Goal: Information Seeking & Learning: Learn about a topic

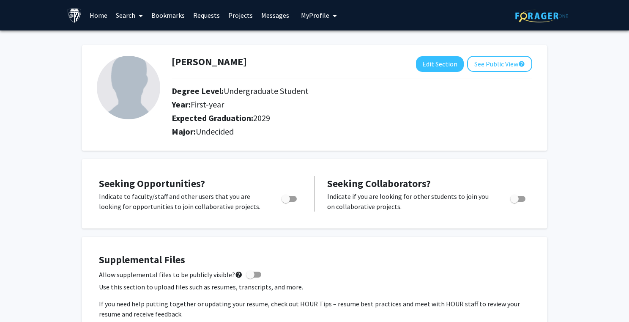
click at [360, 126] on div "Expected Graduation: 2029" at bounding box center [328, 120] width 326 height 14
click at [85, 18] on link "Home" at bounding box center [98, 15] width 26 height 30
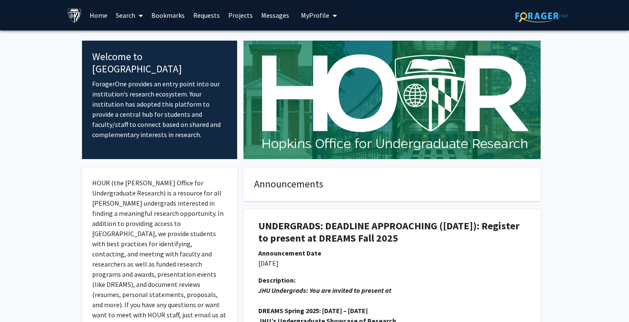
click at [240, 17] on link "Projects" at bounding box center [240, 15] width 33 height 30
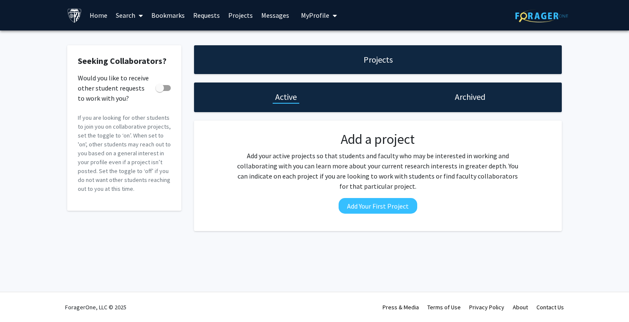
click at [139, 16] on icon at bounding box center [141, 15] width 4 height 7
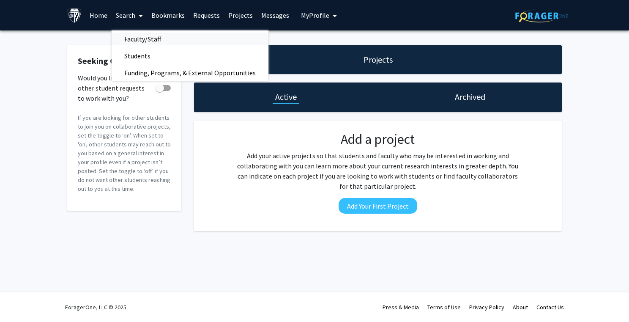
click at [139, 39] on span "Faculty/Staff" at bounding box center [143, 38] width 62 height 17
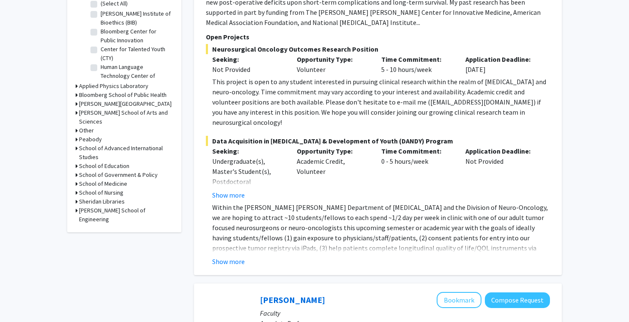
scroll to position [286, 0]
click at [234, 255] on button "Show more" at bounding box center [228, 260] width 33 height 10
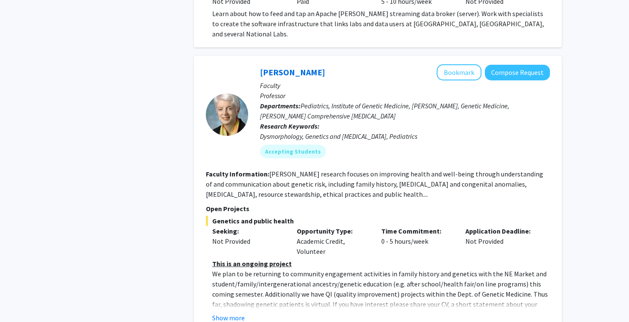
scroll to position [2961, 0]
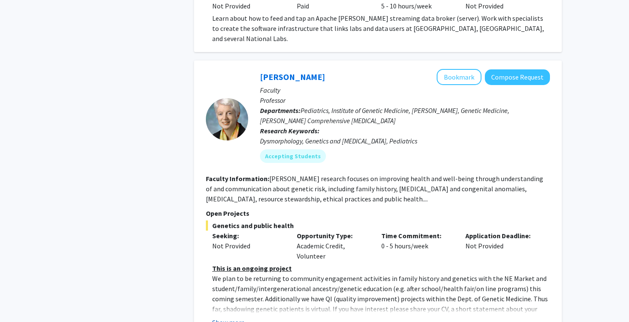
click at [235, 317] on button "Show more" at bounding box center [228, 322] width 33 height 10
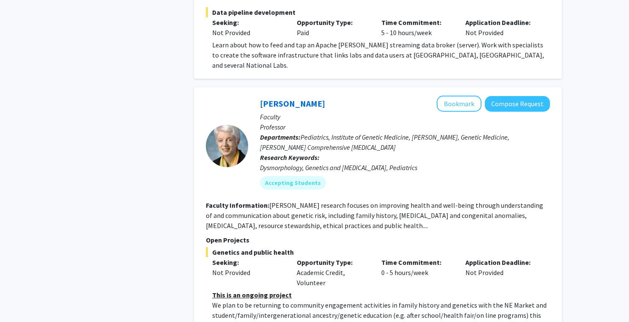
scroll to position [2934, 0]
click at [458, 95] on button "Bookmark" at bounding box center [458, 103] width 45 height 16
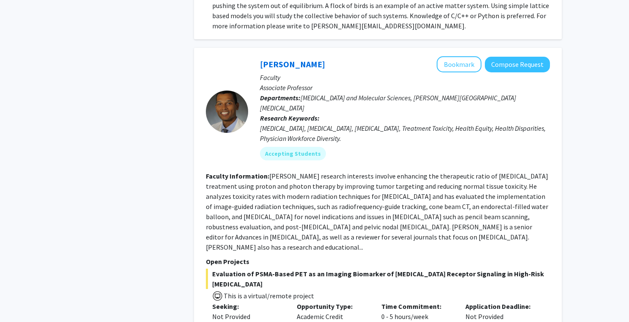
scroll to position [3622, 0]
drag, startPoint x: 319, startPoint y: 218, endPoint x: 412, endPoint y: 228, distance: 94.3
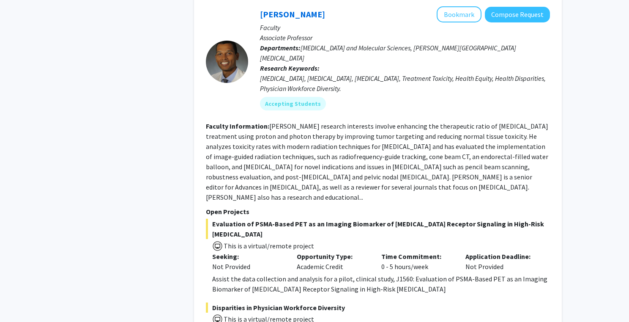
scroll to position [3691, 0]
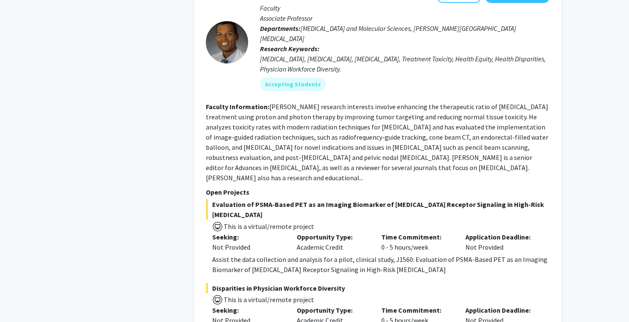
click at [319, 283] on span "Disparities in Physician Workforce Diversity" at bounding box center [378, 288] width 344 height 10
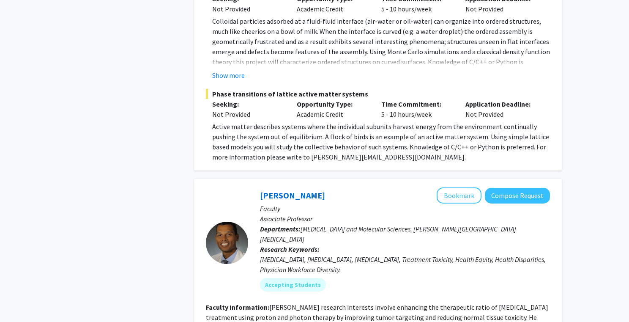
scroll to position [3487, 0]
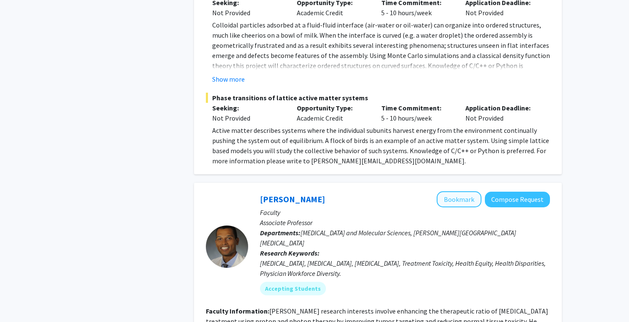
click at [451, 191] on button "Bookmark" at bounding box center [458, 199] width 45 height 16
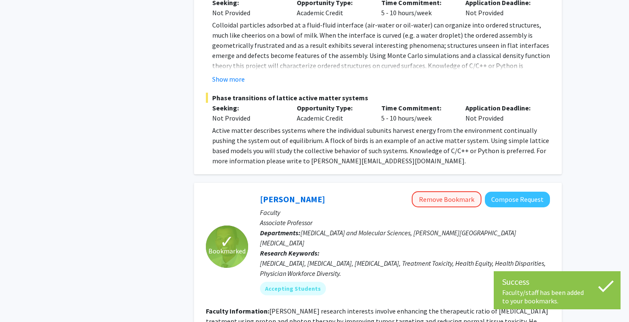
click at [453, 191] on button "Remove Bookmark" at bounding box center [447, 199] width 70 height 16
click at [458, 280] on div "Accepting Students" at bounding box center [404, 288] width 293 height 17
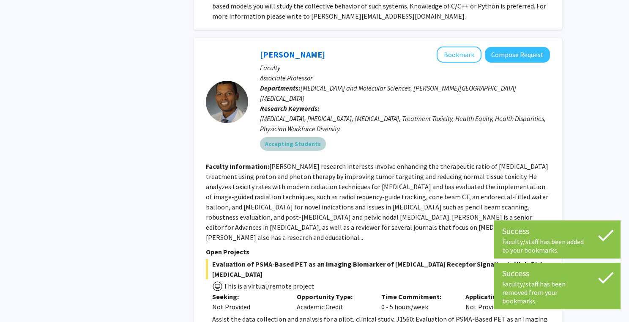
scroll to position [3582, 0]
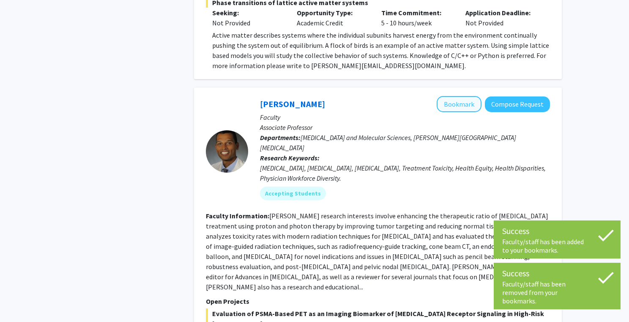
click at [474, 96] on button "Bookmark" at bounding box center [458, 104] width 45 height 16
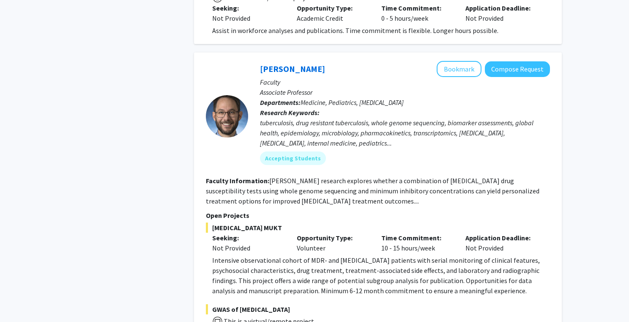
scroll to position [3994, 0]
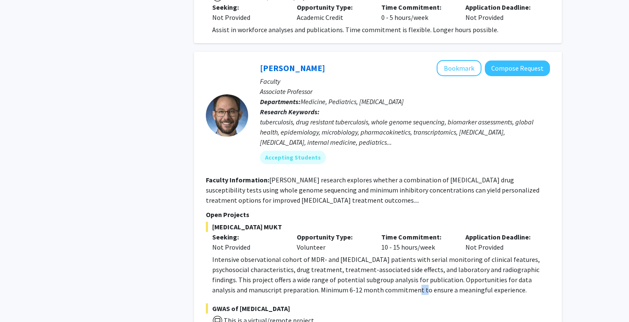
drag, startPoint x: 400, startPoint y: 180, endPoint x: 409, endPoint y: 182, distance: 9.6
click at [409, 254] on p "Intensive observational cohort of MDR- and [MEDICAL_DATA] patients with serial …" at bounding box center [381, 274] width 338 height 41
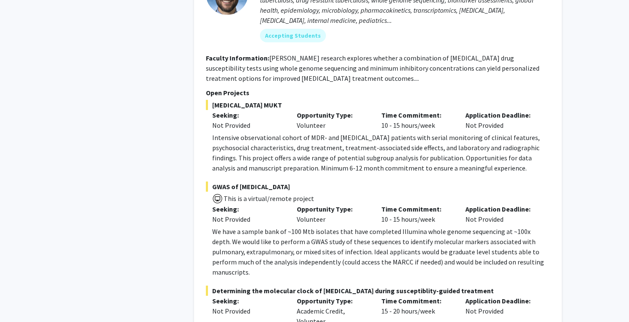
scroll to position [4117, 0]
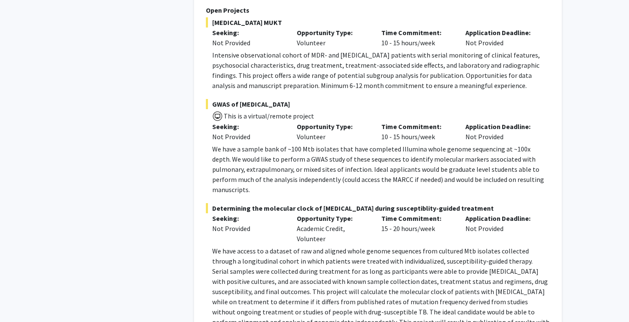
scroll to position [4197, 0]
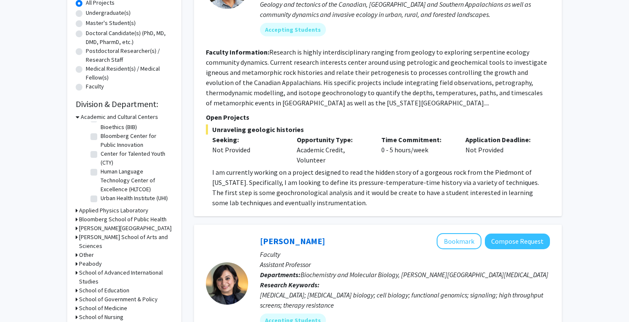
scroll to position [191, 0]
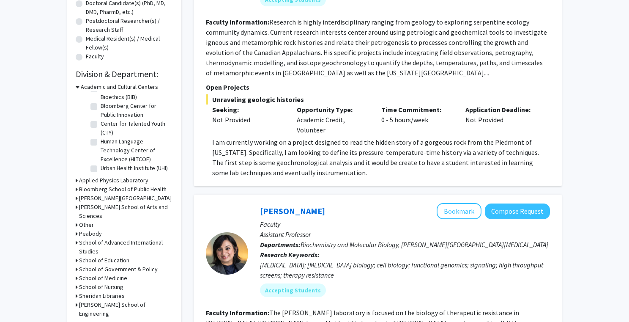
click at [138, 210] on h3 "[PERSON_NAME] School of Arts and Sciences" at bounding box center [126, 211] width 94 height 18
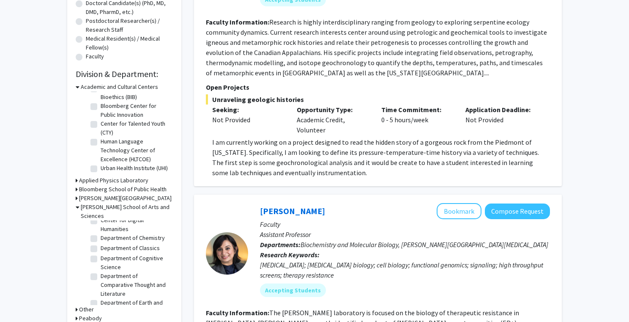
scroll to position [199, 0]
click at [101, 254] on label "Department of Cognitive Science" at bounding box center [136, 263] width 70 height 18
click at [101, 254] on input "Department of Cognitive Science" at bounding box center [103, 256] width 5 height 5
checkbox input "true"
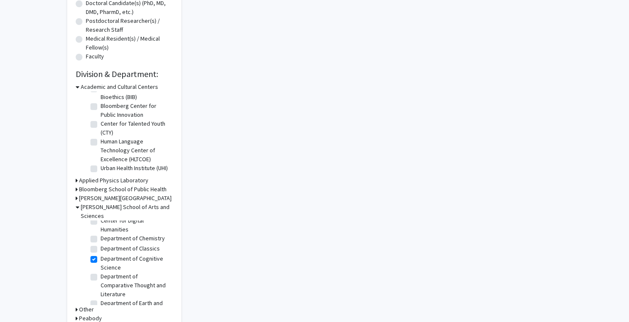
checkbox input "true"
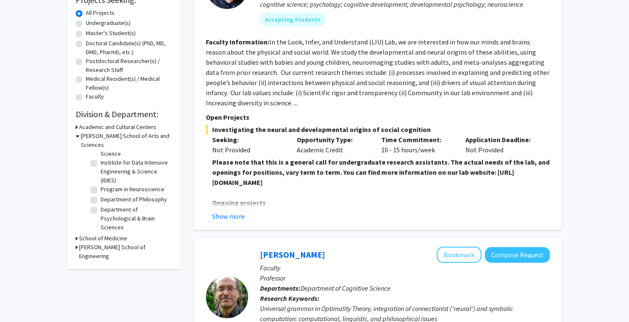
scroll to position [17, 0]
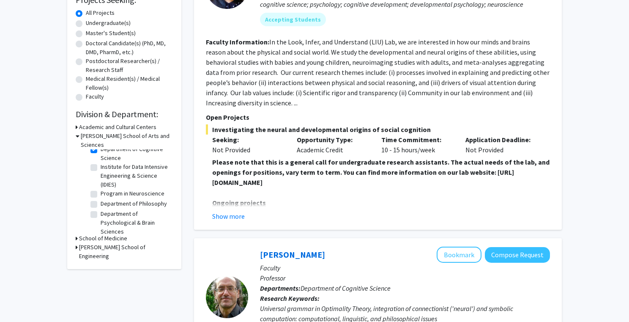
click at [101, 209] on label "Department of Psychological & Brain Sciences" at bounding box center [136, 222] width 70 height 27
click at [101, 209] on input "Department of Psychological & Brain Sciences" at bounding box center [103, 211] width 5 height 5
checkbox input "true"
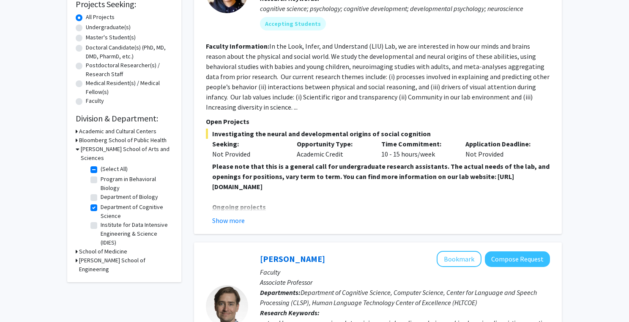
click at [124, 152] on h3 "[PERSON_NAME] School of Arts and Sciences" at bounding box center [127, 154] width 92 height 18
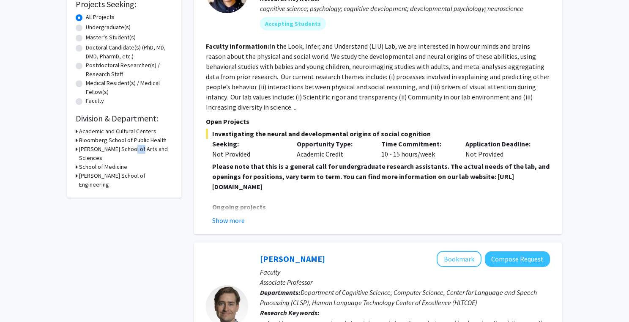
click at [124, 152] on h3 "[PERSON_NAME] School of Arts and Sciences" at bounding box center [126, 154] width 94 height 18
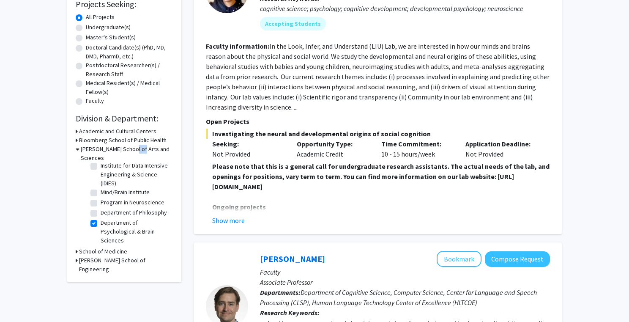
scroll to position [59, 0]
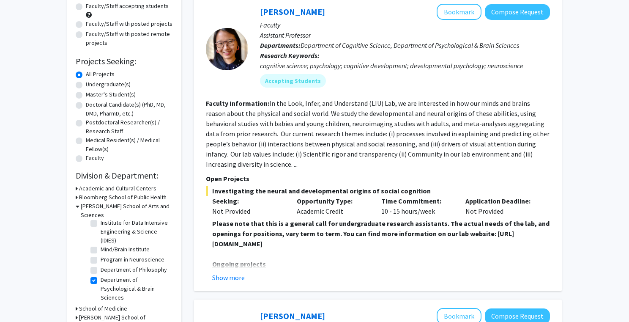
scroll to position [91, 0]
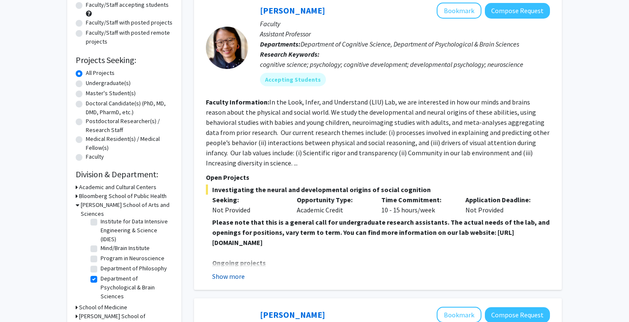
click at [238, 278] on button "Show more" at bounding box center [228, 276] width 33 height 10
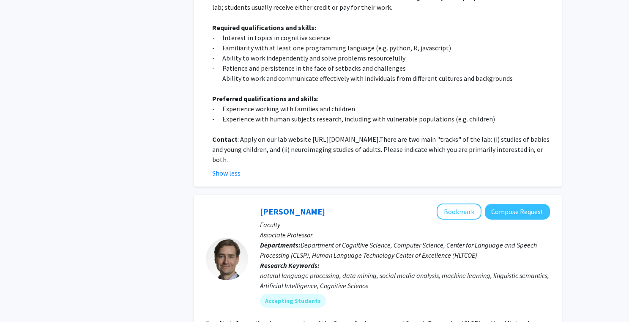
scroll to position [448, 0]
drag, startPoint x: 348, startPoint y: 161, endPoint x: 291, endPoint y: 154, distance: 57.8
click at [291, 154] on p "Contact : Apply on our lab website [URL][DOMAIN_NAME]. There are two main "trac…" at bounding box center [381, 149] width 338 height 30
click at [298, 153] on span "There are two main "tracks" of the lab: (i) studies of babies and young childre…" at bounding box center [380, 148] width 337 height 29
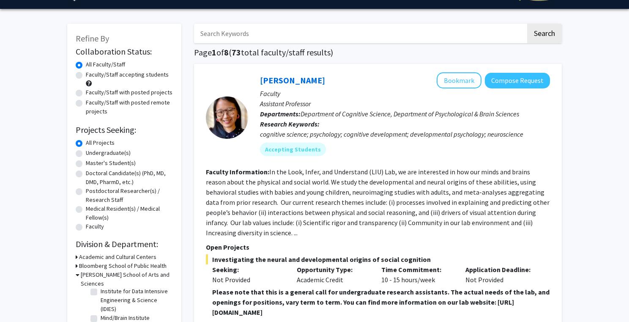
scroll to position [22, 0]
click at [458, 82] on button "Bookmark" at bounding box center [458, 80] width 45 height 16
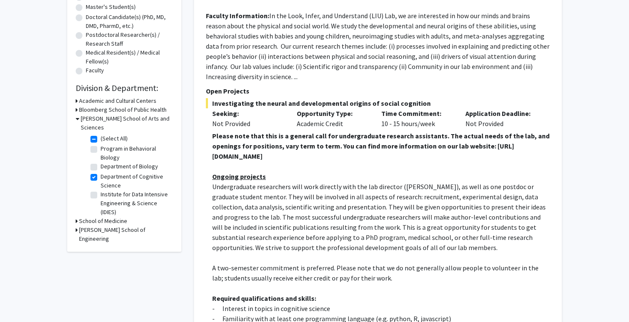
scroll to position [0, 0]
click at [101, 172] on label "Department of Cognitive Science" at bounding box center [136, 181] width 70 height 18
click at [101, 172] on input "Department of Cognitive Science" at bounding box center [103, 174] width 5 height 5
checkbox input "false"
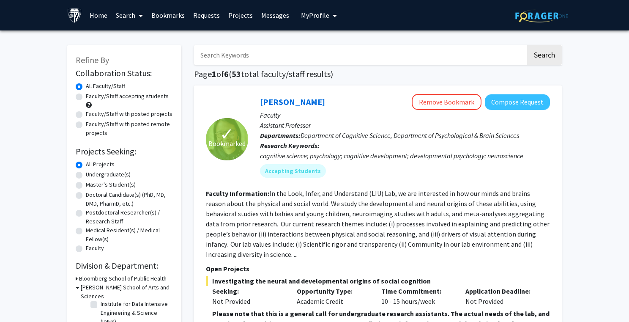
click at [146, 115] on label "Faculty/Staff with posted projects" at bounding box center [129, 113] width 87 height 9
click at [91, 115] on input "Faculty/Staff with posted projects" at bounding box center [88, 111] width 5 height 5
radio input "true"
click at [137, 95] on label "Faculty/Staff accepting students" at bounding box center [127, 96] width 83 height 9
click at [91, 95] on input "Faculty/Staff accepting students" at bounding box center [88, 94] width 5 height 5
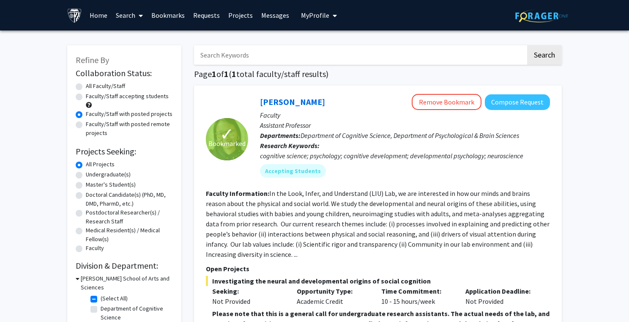
radio input "true"
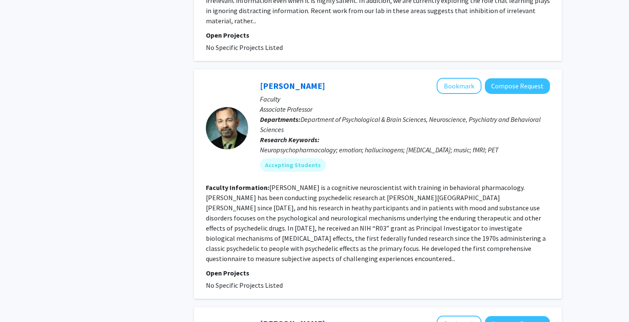
scroll to position [1033, 0]
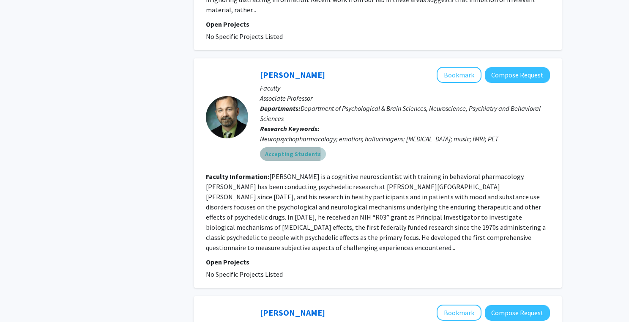
click at [280, 147] on mat-chip "Accepting Students" at bounding box center [293, 154] width 66 height 14
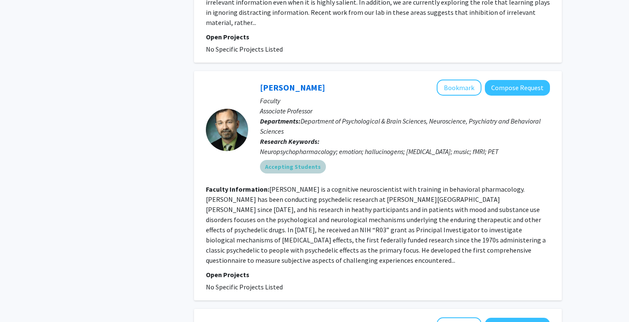
scroll to position [1020, 0]
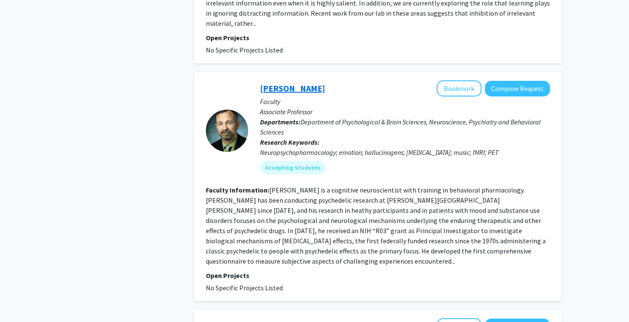
click at [299, 83] on link "[PERSON_NAME]" at bounding box center [292, 88] width 65 height 11
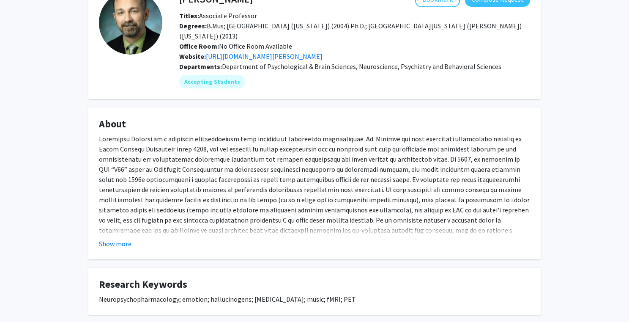
scroll to position [77, 0]
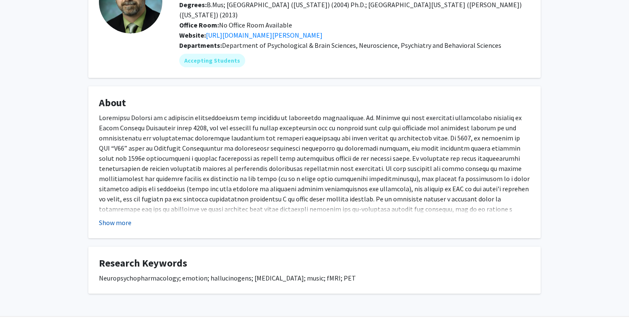
click at [105, 217] on button "Show more" at bounding box center [115, 222] width 33 height 10
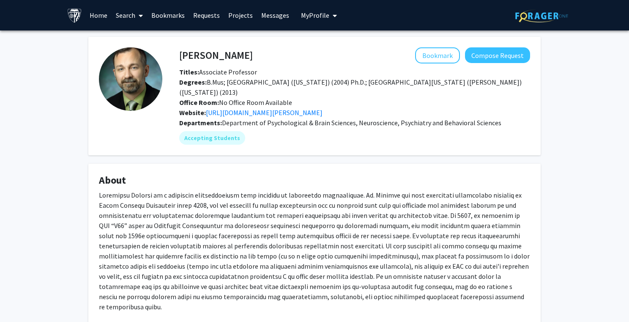
scroll to position [0, 0]
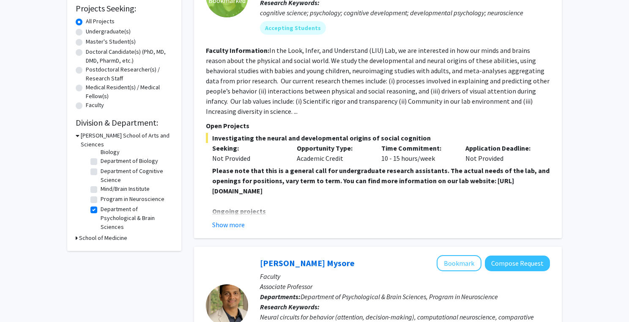
scroll to position [22, 0]
click at [101, 205] on label "Department of Psychological & Brain Sciences" at bounding box center [136, 218] width 70 height 27
click at [101, 205] on input "Department of Psychological & Brain Sciences" at bounding box center [103, 207] width 5 height 5
checkbox input "false"
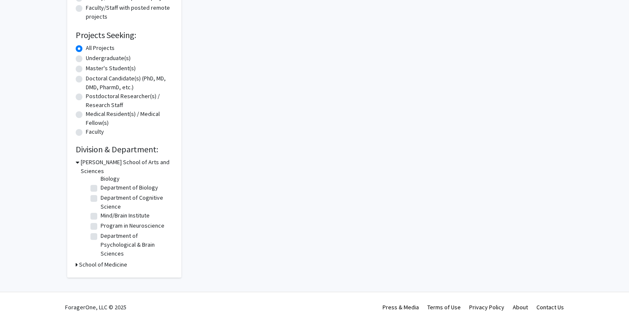
checkbox input "false"
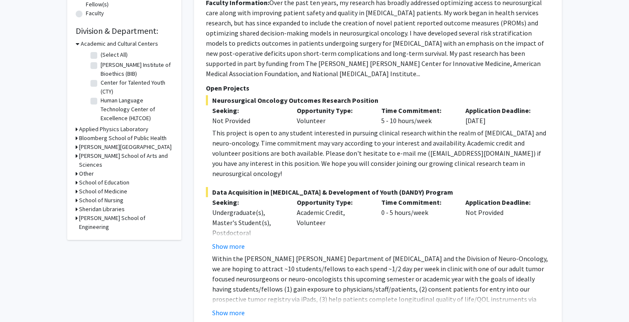
scroll to position [238, 0]
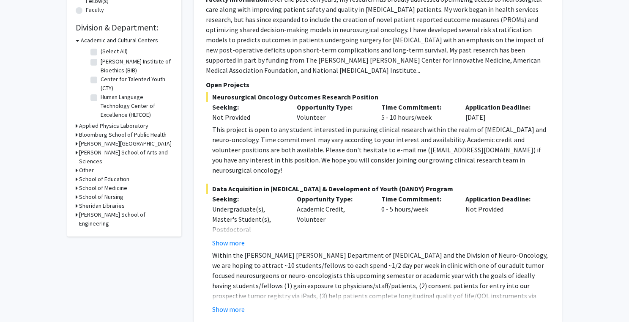
click at [123, 154] on h3 "[PERSON_NAME] School of Arts and Sciences" at bounding box center [126, 157] width 94 height 18
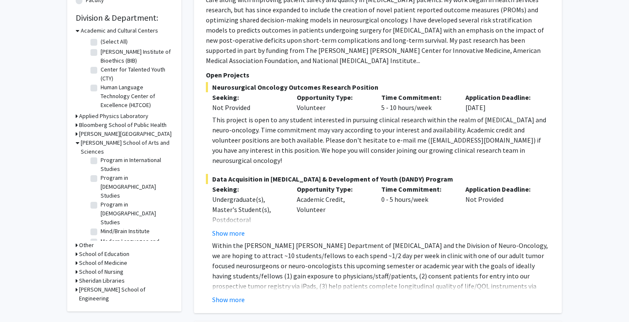
scroll to position [286, 0]
click at [136, 236] on label "Mind/Brain Institute" at bounding box center [125, 240] width 49 height 9
click at [106, 236] on input "Mind/Brain Institute" at bounding box center [103, 238] width 5 height 5
checkbox input "true"
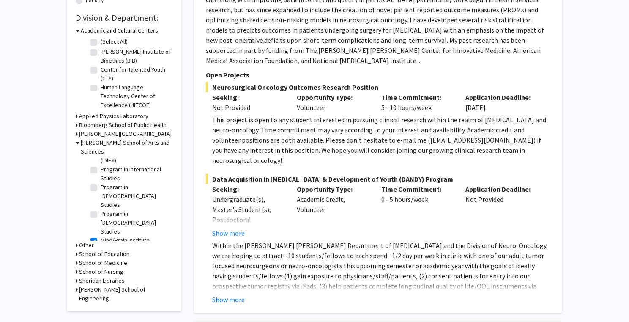
checkbox input "true"
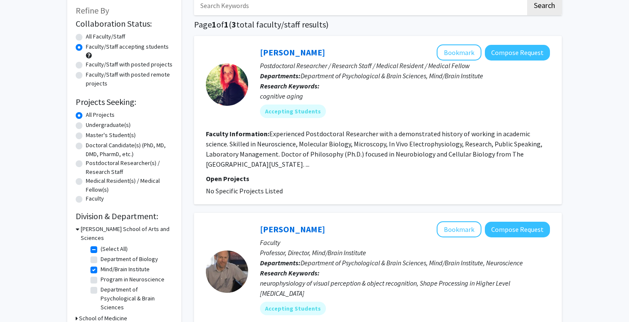
scroll to position [48, 0]
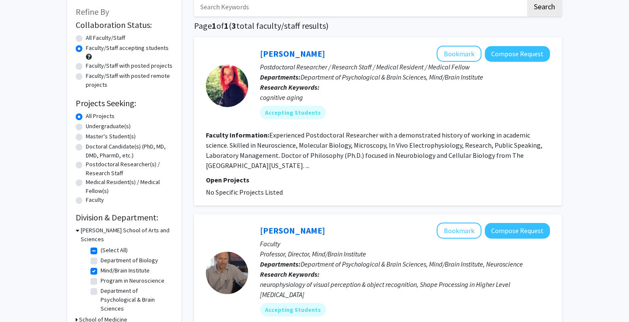
click at [129, 266] on label "Mind/Brain Institute" at bounding box center [125, 270] width 49 height 9
click at [106, 266] on input "Mind/Brain Institute" at bounding box center [103, 268] width 5 height 5
checkbox input "false"
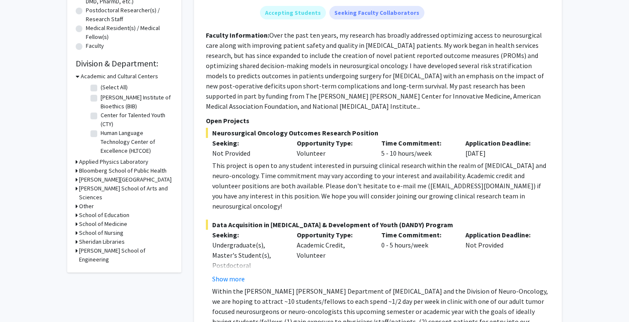
scroll to position [218, 0]
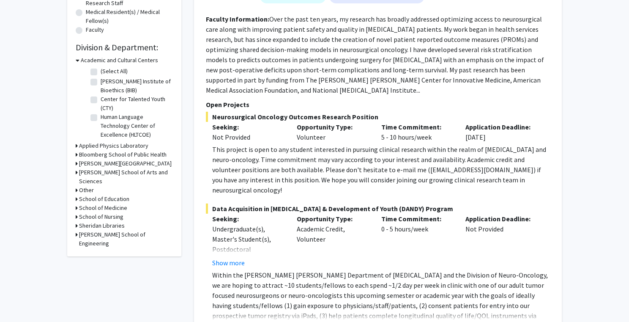
click at [125, 171] on h3 "[PERSON_NAME] School of Arts and Sciences" at bounding box center [126, 177] width 94 height 18
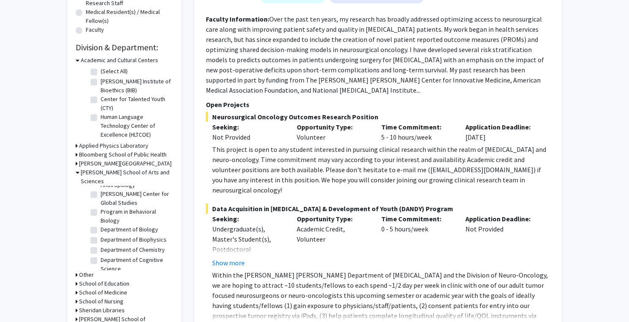
scroll to position [84, 0]
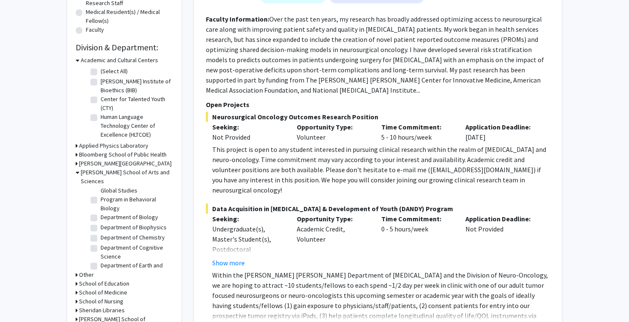
click at [130, 213] on label "Department of Biology" at bounding box center [129, 217] width 57 height 9
click at [106, 213] on input "Department of Biology" at bounding box center [103, 215] width 5 height 5
checkbox input "true"
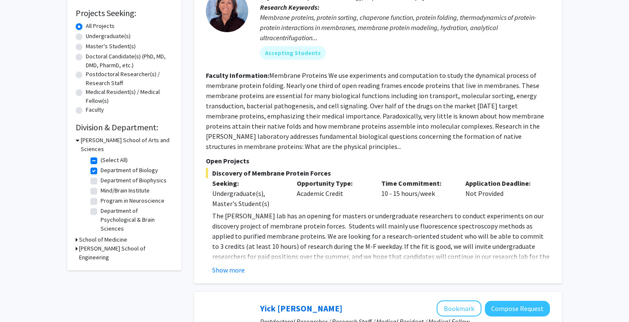
scroll to position [139, 0]
click at [229, 270] on button "Show more" at bounding box center [228, 269] width 33 height 10
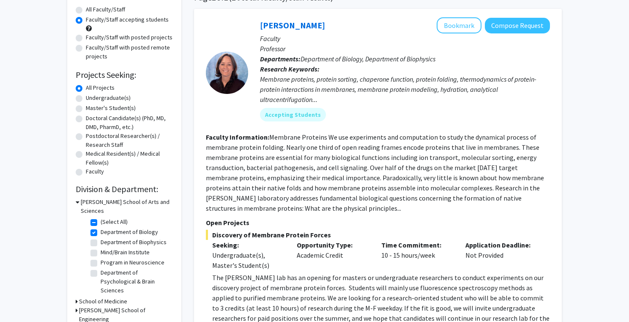
scroll to position [77, 0]
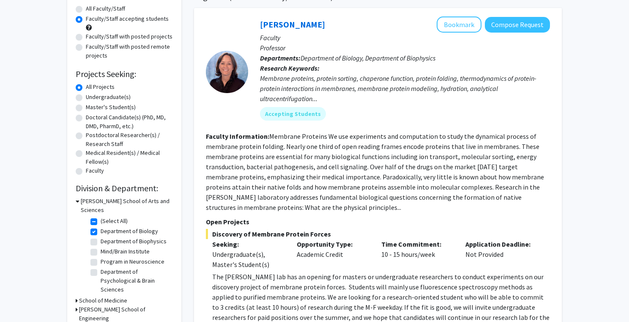
click at [132, 226] on label "Department of Biology" at bounding box center [129, 230] width 57 height 9
click at [106, 226] on input "Department of Biology" at bounding box center [103, 228] width 5 height 5
checkbox input "false"
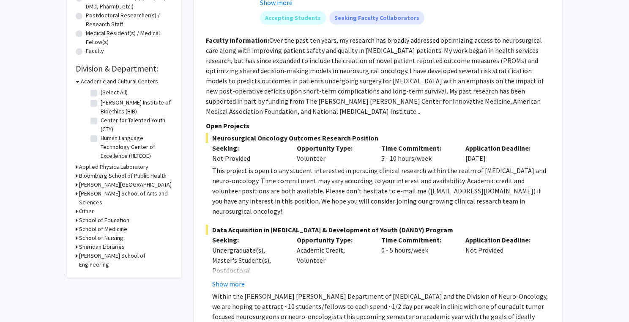
scroll to position [208, 0]
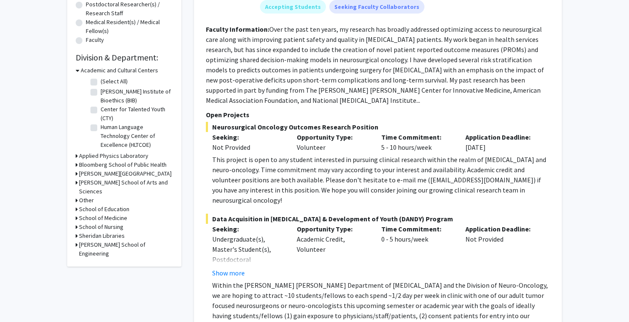
click at [121, 213] on h3 "School of Medicine" at bounding box center [103, 217] width 48 height 9
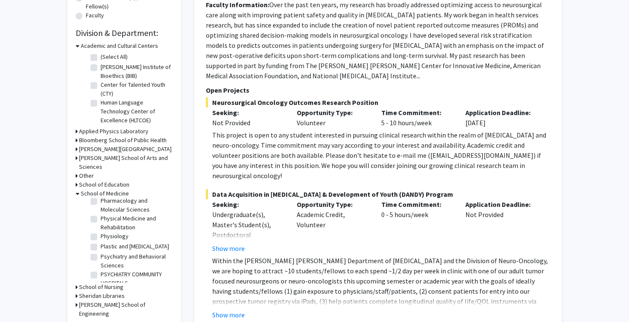
scroll to position [721, 0]
click at [109, 245] on label "Psychiatry and Behavioral Sciences" at bounding box center [136, 254] width 70 height 18
click at [106, 245] on input "Psychiatry and Behavioral Sciences" at bounding box center [103, 247] width 5 height 5
checkbox input "true"
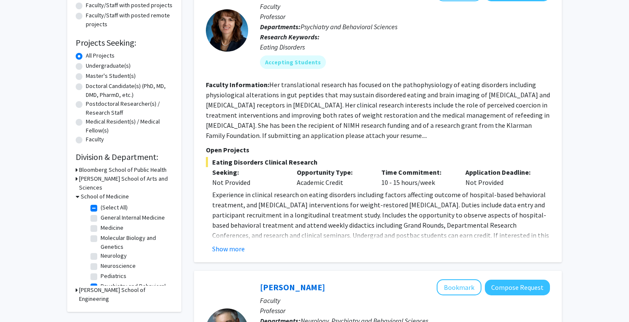
scroll to position [123, 0]
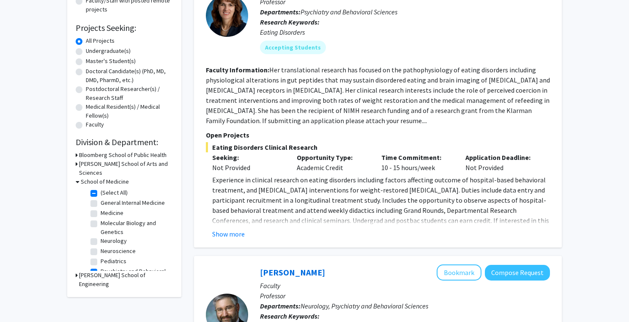
click at [236, 224] on span "Experience in clinical research on eating disorders including factors affecting…" at bounding box center [380, 209] width 337 height 69
click at [236, 236] on button "Show more" at bounding box center [228, 234] width 33 height 10
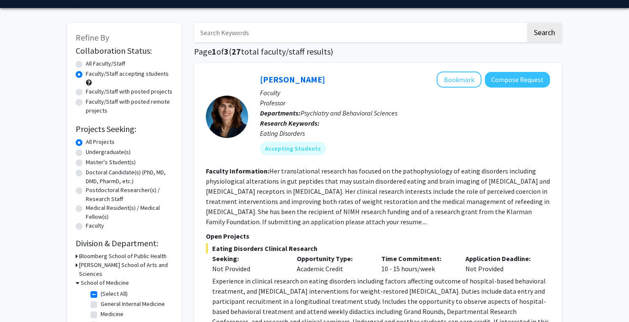
scroll to position [27, 0]
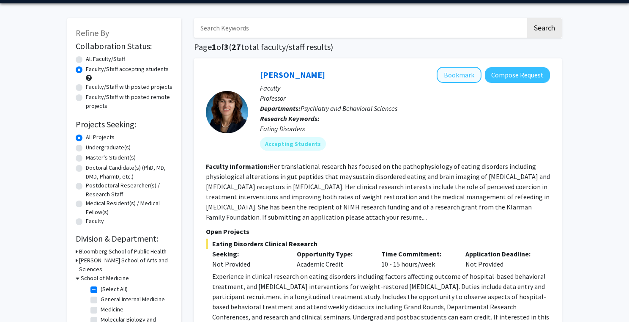
click at [454, 78] on button "Bookmark" at bounding box center [458, 75] width 45 height 16
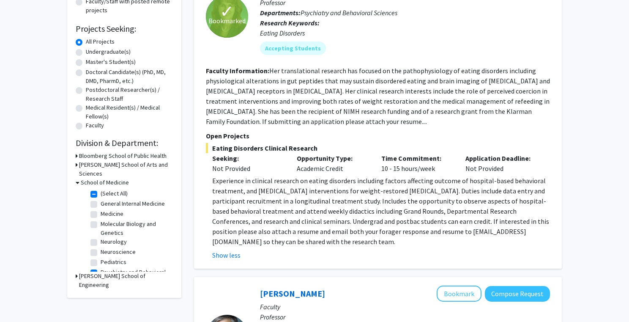
scroll to position [0, 0]
click at [147, 199] on label "General Internal Medicine" at bounding box center [133, 203] width 64 height 9
click at [106, 199] on input "General Internal Medicine" at bounding box center [103, 201] width 5 height 5
checkbox input "true"
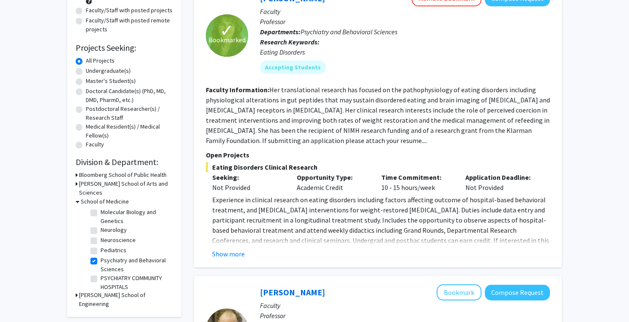
scroll to position [38, 0]
click at [98, 249] on fg-checkbox "Psychiatry and Behavioral Sciences Psychiatry and Behavioral Sciences" at bounding box center [130, 258] width 80 height 18
click at [97, 249] on fg-checkbox "Psychiatry and Behavioral Sciences Psychiatry and Behavioral Sciences" at bounding box center [130, 258] width 80 height 18
click at [101, 249] on label "Psychiatry and Behavioral Sciences" at bounding box center [136, 258] width 70 height 18
click at [101, 249] on input "Psychiatry and Behavioral Sciences" at bounding box center [103, 251] width 5 height 5
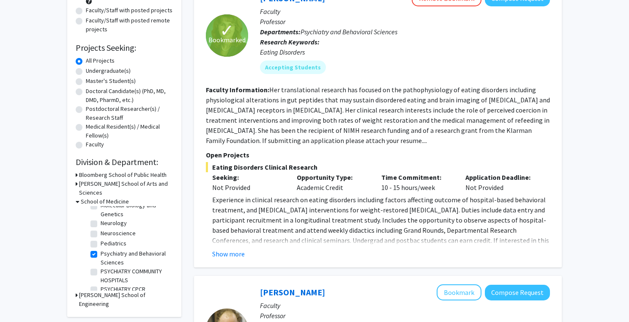
checkbox input "false"
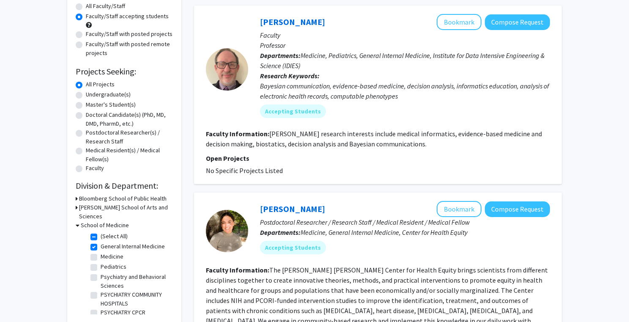
click at [111, 242] on label "General Internal Medicine" at bounding box center [133, 246] width 64 height 9
click at [106, 242] on input "General Internal Medicine" at bounding box center [103, 244] width 5 height 5
checkbox input "false"
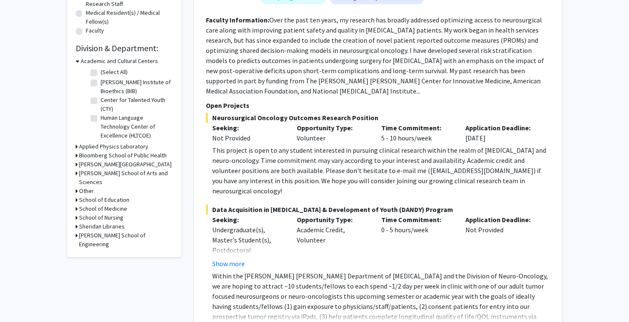
scroll to position [218, 0]
click at [123, 204] on h3 "School of Medicine" at bounding box center [103, 208] width 48 height 9
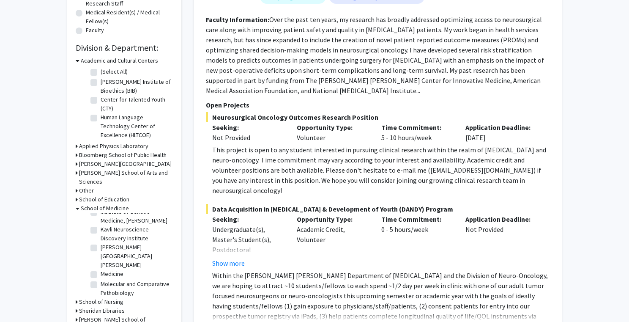
scroll to position [473, 0]
click at [116, 269] on label "Medicine" at bounding box center [112, 273] width 23 height 9
click at [106, 269] on input "Medicine" at bounding box center [103, 271] width 5 height 5
checkbox input "true"
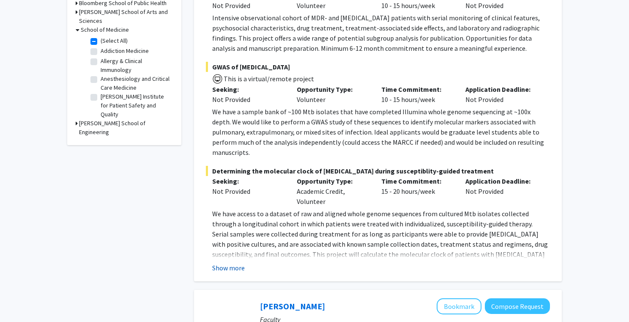
click at [232, 262] on button "Show more" at bounding box center [228, 267] width 33 height 10
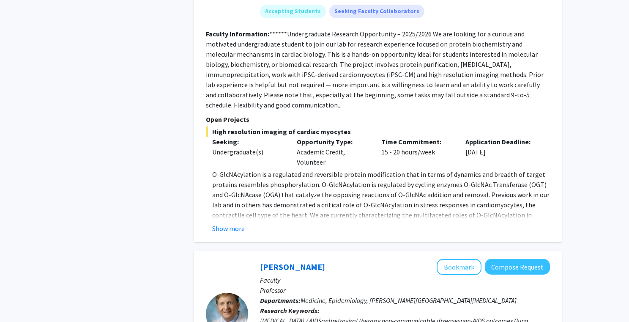
scroll to position [713, 0]
click at [239, 223] on button "Show more" at bounding box center [228, 228] width 33 height 10
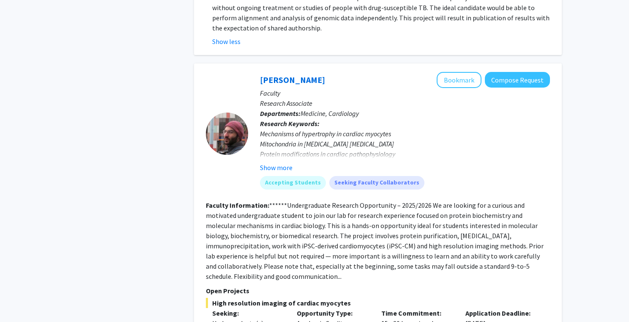
scroll to position [532, 0]
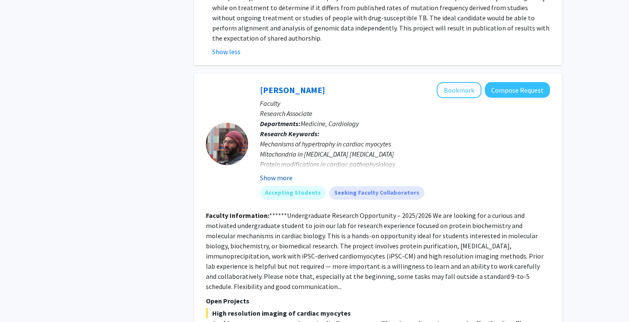
click at [284, 172] on button "Show more" at bounding box center [276, 177] width 33 height 10
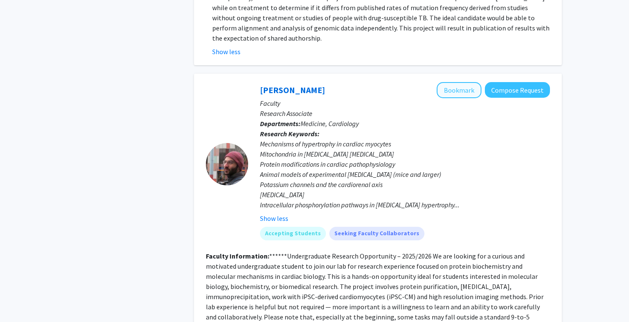
click at [466, 82] on button "Bookmark" at bounding box center [458, 90] width 45 height 16
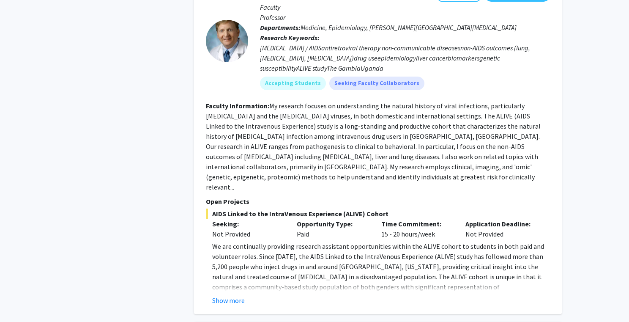
scroll to position [1077, 0]
click at [238, 294] on button "Show more" at bounding box center [228, 299] width 33 height 10
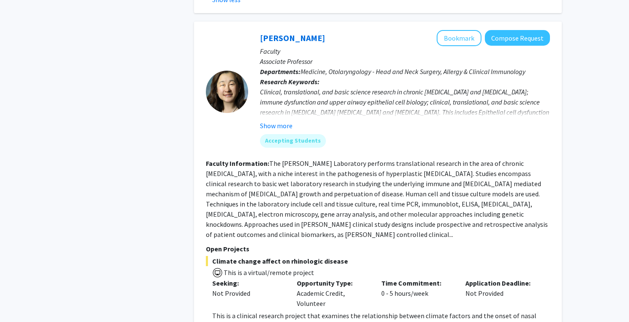
scroll to position [1453, 0]
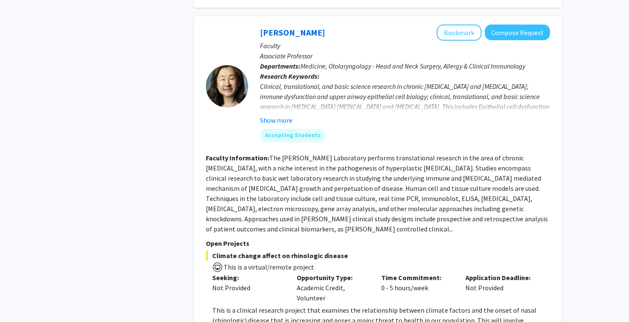
drag, startPoint x: 338, startPoint y: 281, endPoint x: 254, endPoint y: 259, distance: 86.4
drag, startPoint x: 515, startPoint y: 259, endPoint x: 427, endPoint y: 270, distance: 88.6
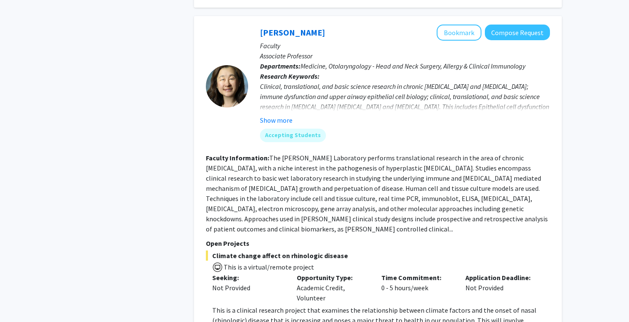
copy p "[PERSON_NAME] [PERSON_NAME] School of Medicine Human Subjects Research online t…"
click at [285, 115] on button "Show more" at bounding box center [276, 120] width 33 height 10
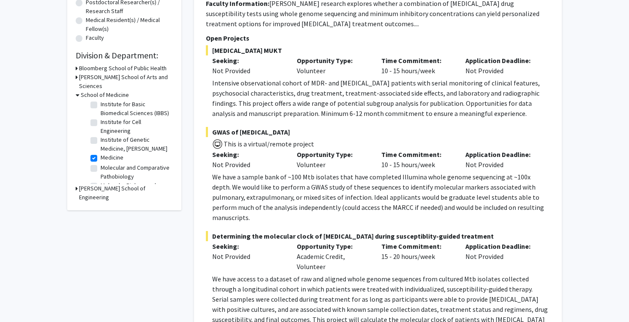
scroll to position [323, 0]
click at [109, 158] on label "Medicine" at bounding box center [112, 162] width 23 height 9
click at [106, 158] on input "Medicine" at bounding box center [103, 160] width 5 height 5
checkbox input "false"
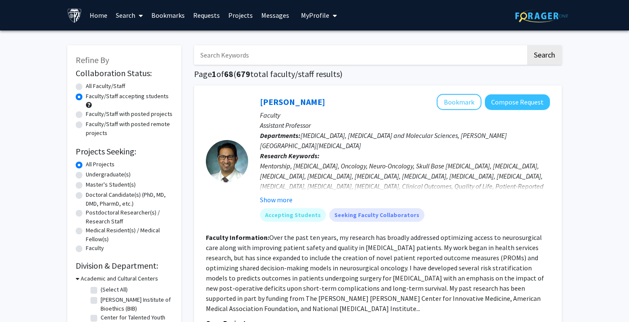
click at [318, 51] on input "Search Keywords" at bounding box center [360, 54] width 332 height 19
type input "cognition"
click at [544, 56] on button "Search" at bounding box center [544, 54] width 35 height 19
radio input "true"
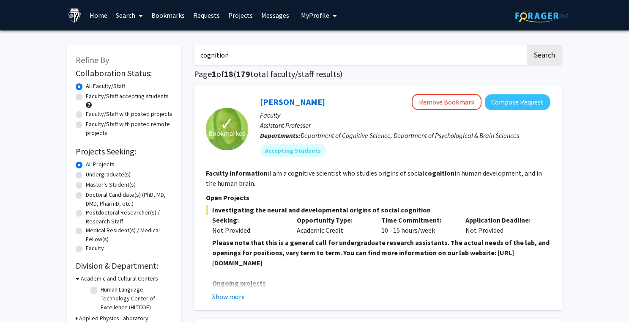
click at [334, 265] on strong "Please note that this is a general call for undergraduate research assistants. …" at bounding box center [380, 252] width 337 height 29
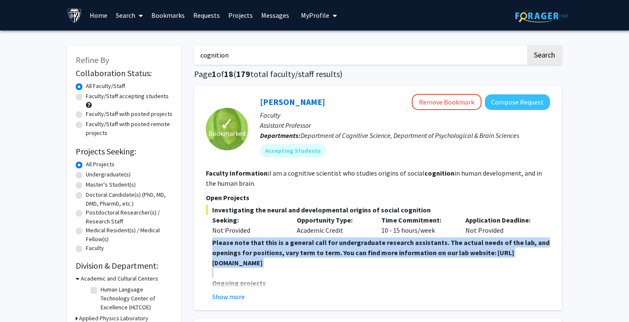
click at [334, 265] on strong "Please note that this is a general call for undergraduate research assistants. …" at bounding box center [380, 252] width 337 height 29
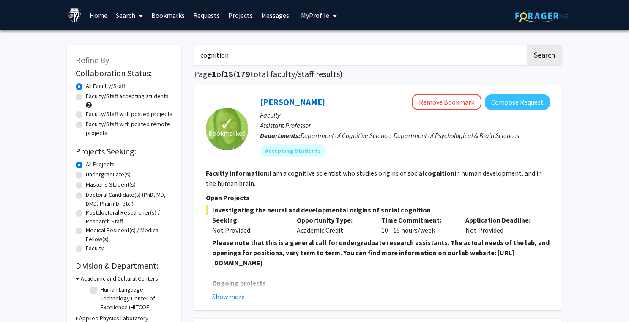
drag, startPoint x: 380, startPoint y: 265, endPoint x: 212, endPoint y: 265, distance: 168.6
click at [212, 265] on fg-read-more "Please note that this is a general call for undergraduate research assistants. …" at bounding box center [378, 269] width 344 height 64
copy strong "[URL][DOMAIN_NAME]"
